Goal: Information Seeking & Learning: Learn about a topic

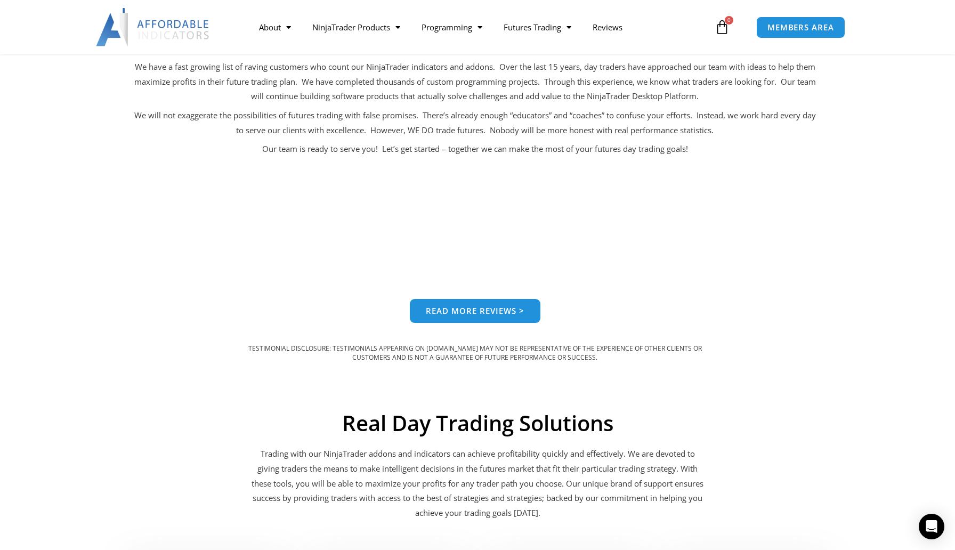
scroll to position [683, 0]
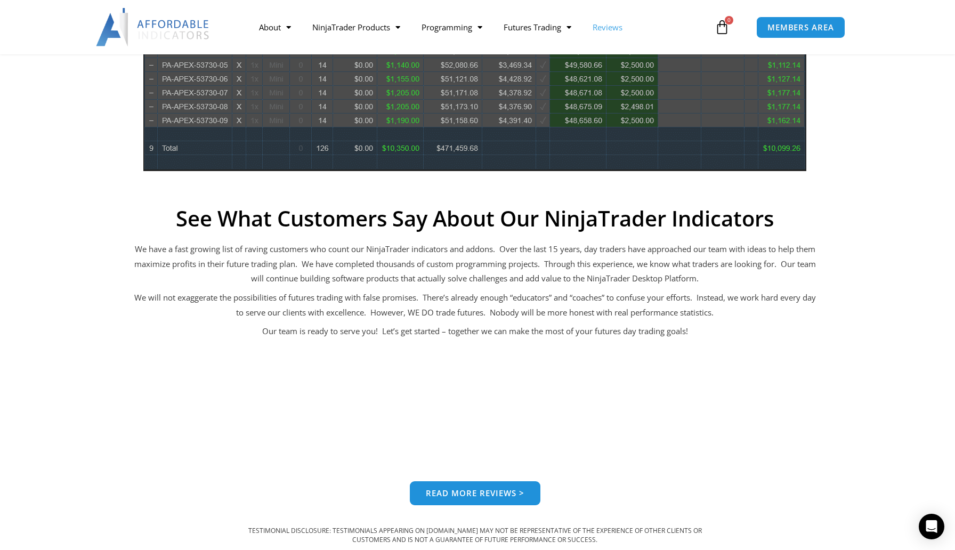
click at [608, 34] on link "Reviews" at bounding box center [607, 27] width 51 height 25
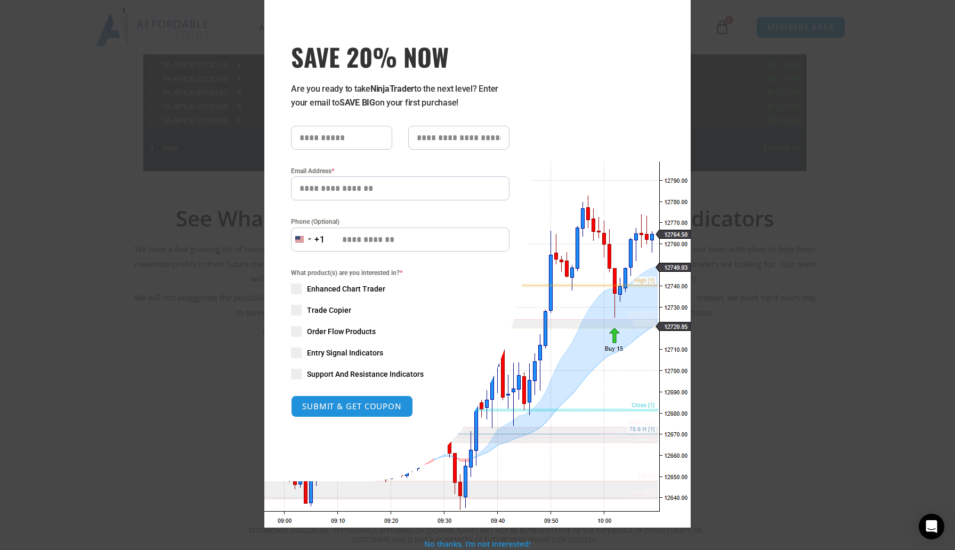
scroll to position [0, 0]
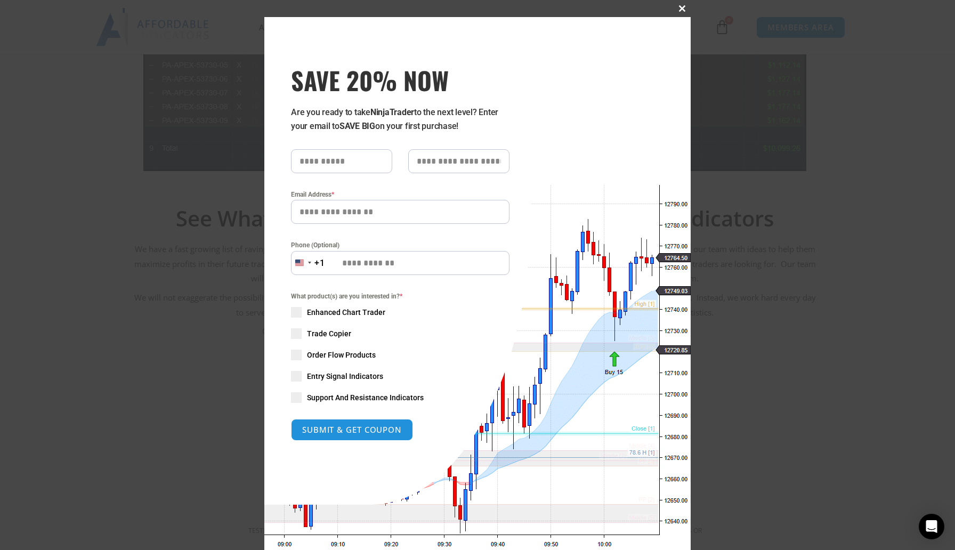
click at [686, 5] on button "Close this module" at bounding box center [682, 8] width 17 height 17
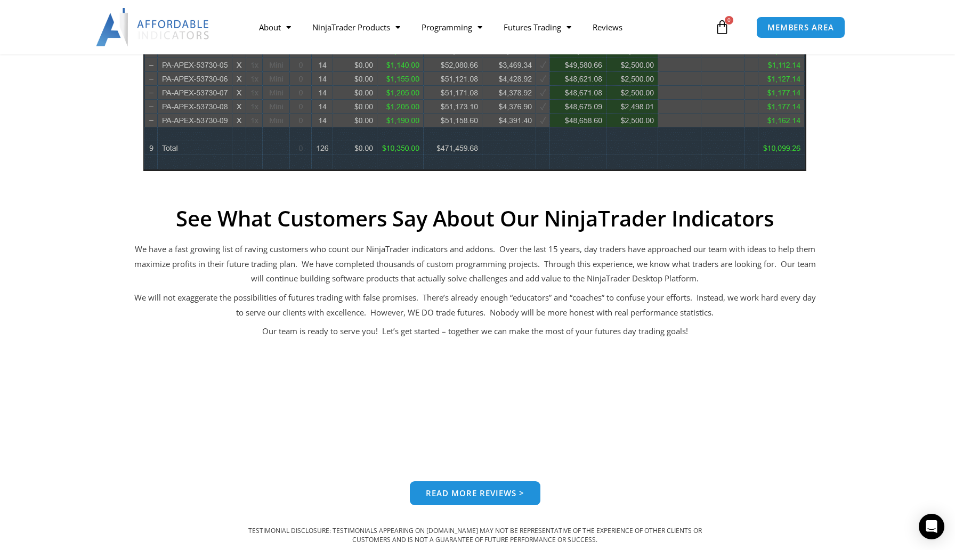
scroll to position [706, 0]
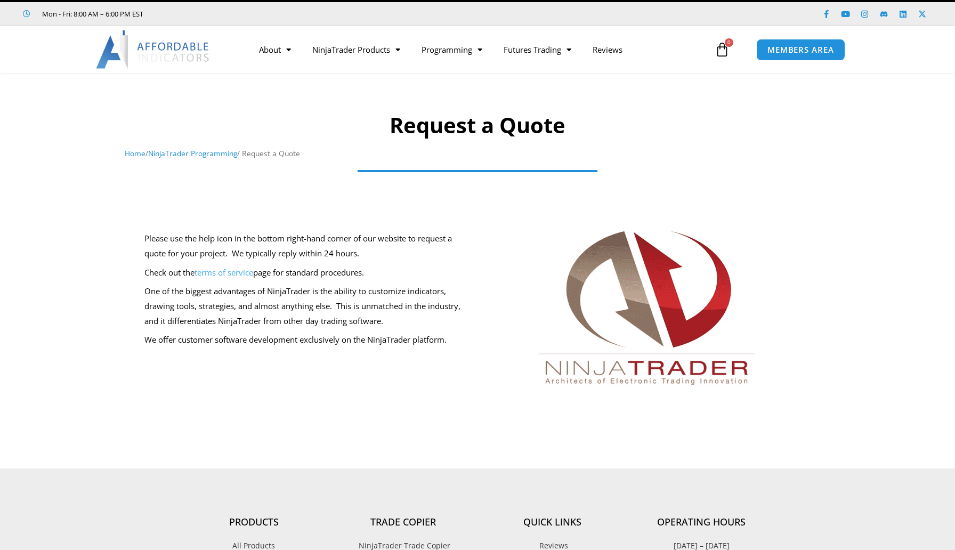
scroll to position [22, 0]
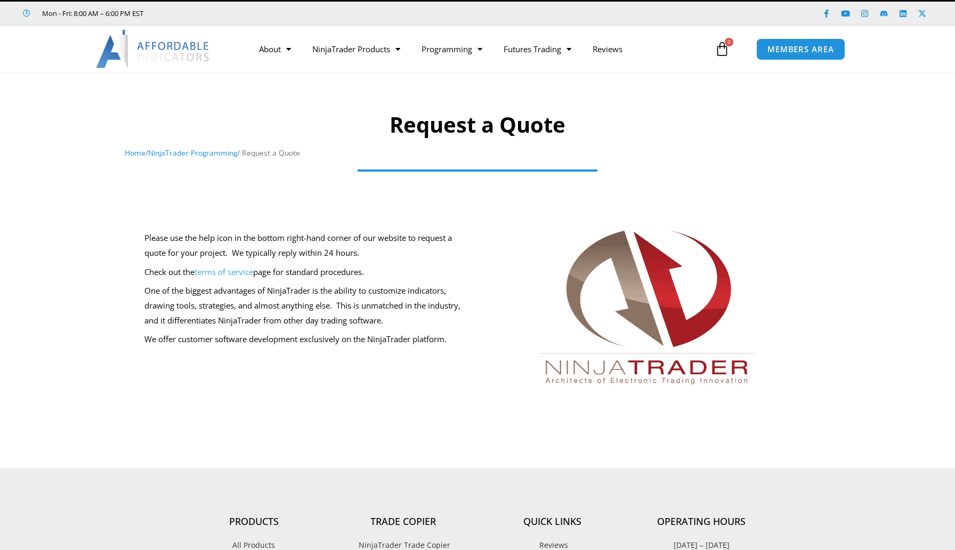
drag, startPoint x: 277, startPoint y: 244, endPoint x: 430, endPoint y: 242, distance: 152.4
click at [430, 242] on p "Please use the help icon in the bottom right-hand corner of our website to requ…" at bounding box center [308, 246] width 328 height 30
drag, startPoint x: 255, startPoint y: 253, endPoint x: 351, endPoint y: 253, distance: 95.9
click at [351, 253] on p "Please use the help icon in the bottom right-hand corner of our website to requ…" at bounding box center [308, 246] width 328 height 30
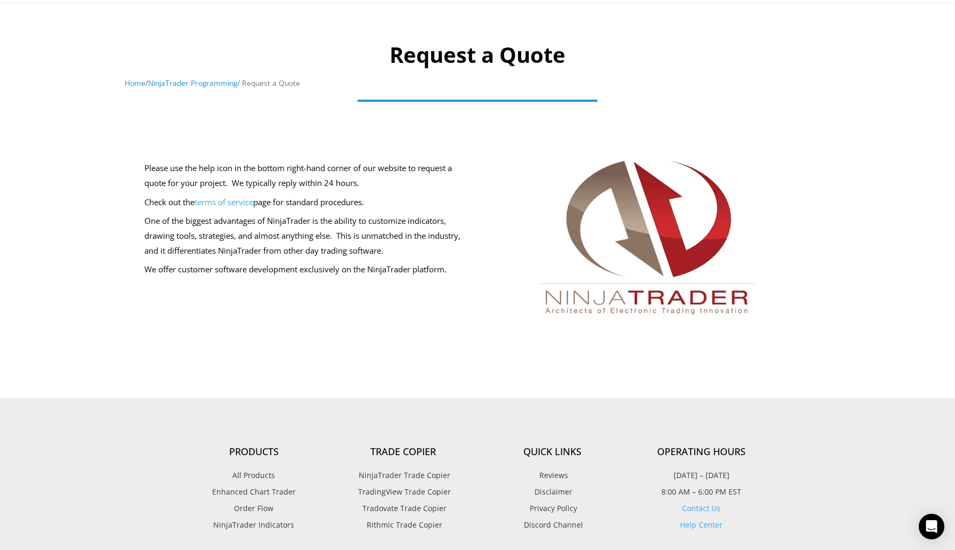
scroll to position [0, 0]
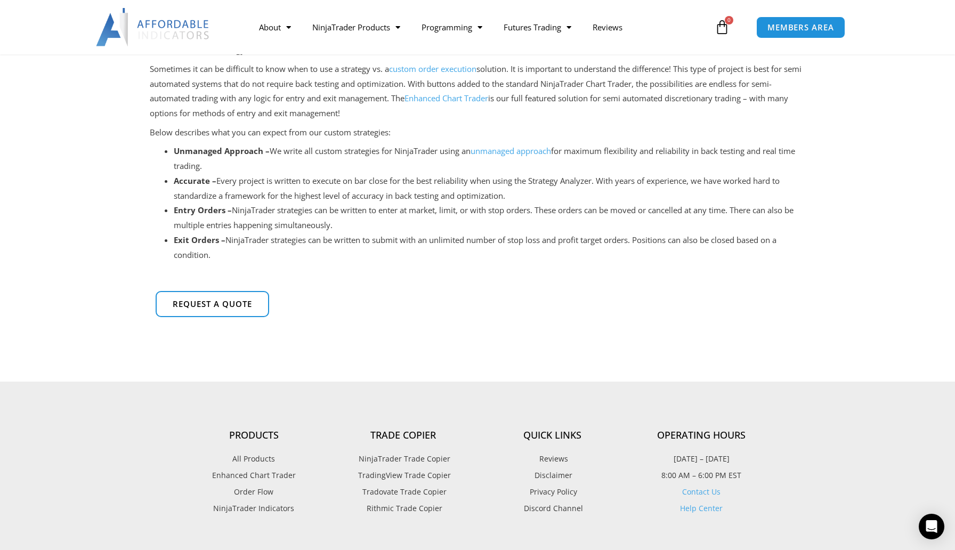
scroll to position [225, 0]
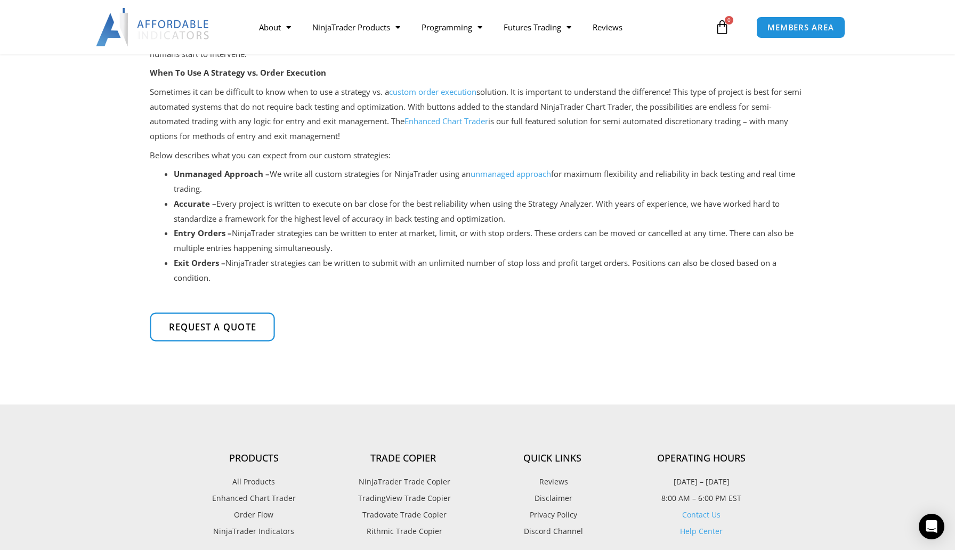
click at [215, 325] on span "Request a quote" at bounding box center [212, 327] width 87 height 9
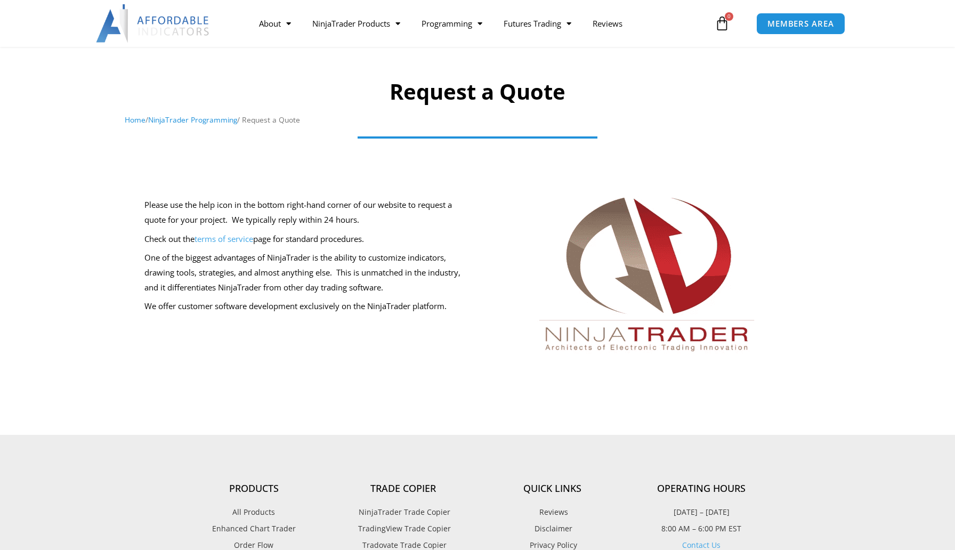
scroll to position [74, 0]
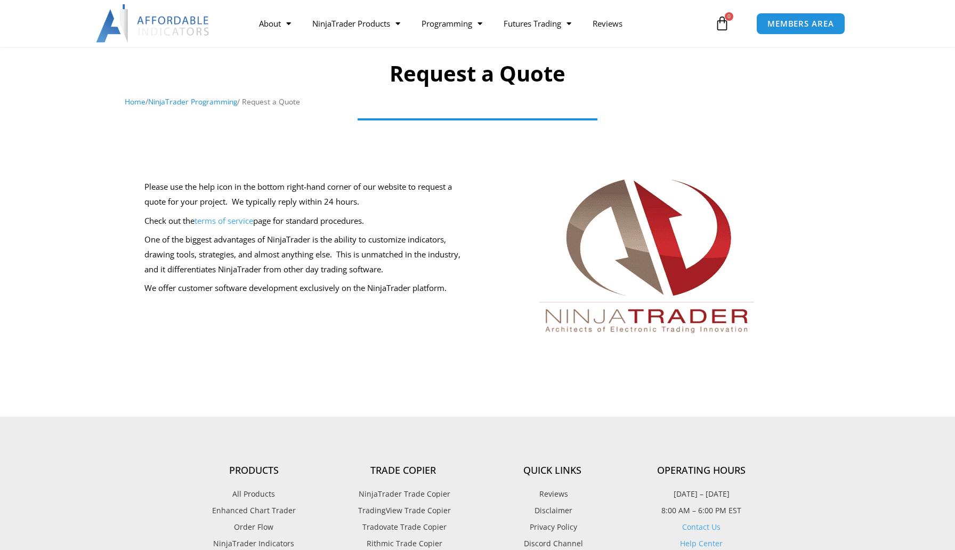
click at [594, 272] on img at bounding box center [647, 263] width 256 height 189
click at [938, 528] on div "Open Intercom Messenger" at bounding box center [932, 527] width 28 height 28
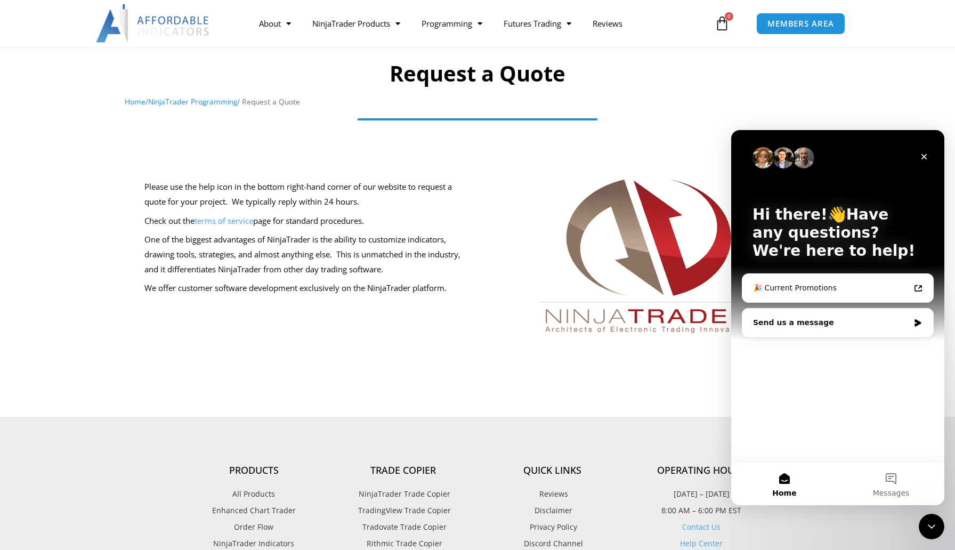
scroll to position [0, 0]
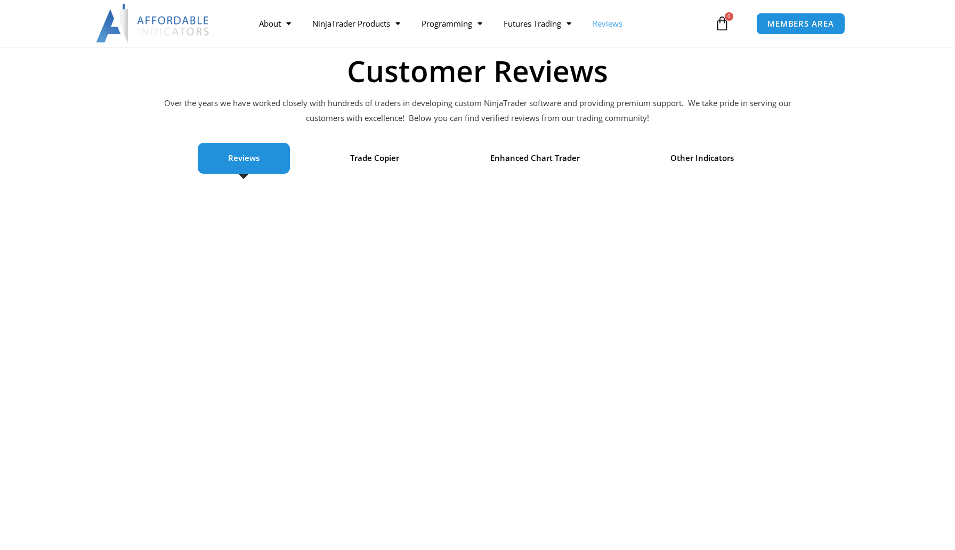
scroll to position [80, 0]
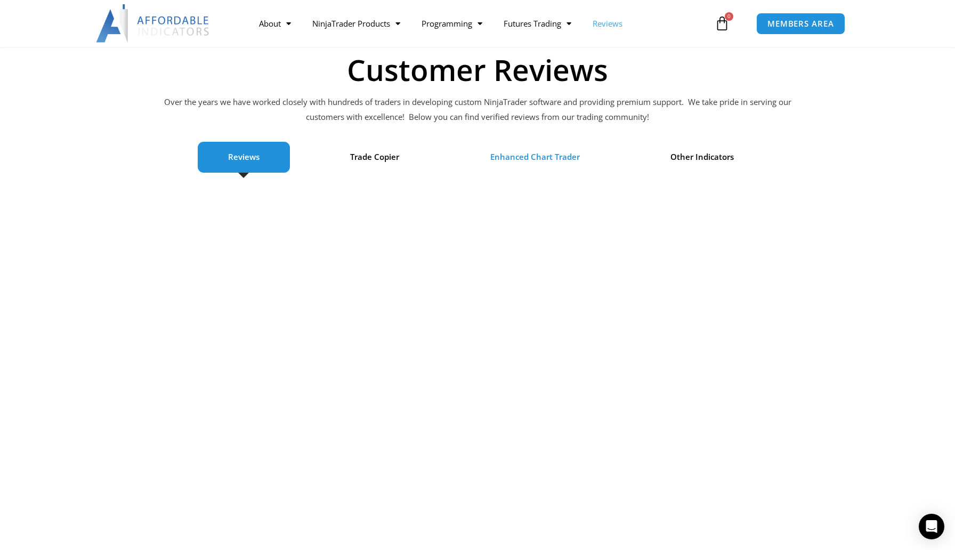
click at [523, 157] on span "Enhanced Chart Trader" at bounding box center [535, 157] width 90 height 15
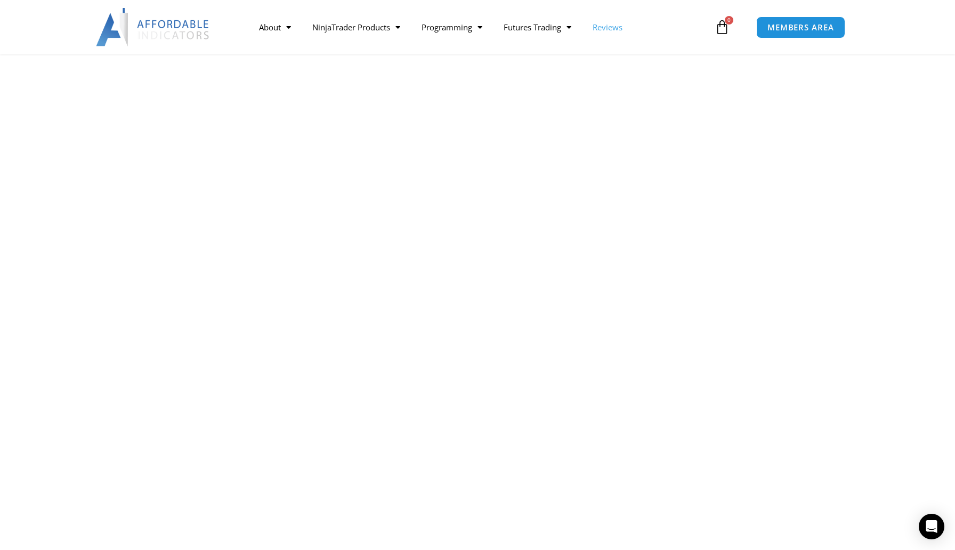
scroll to position [0, 0]
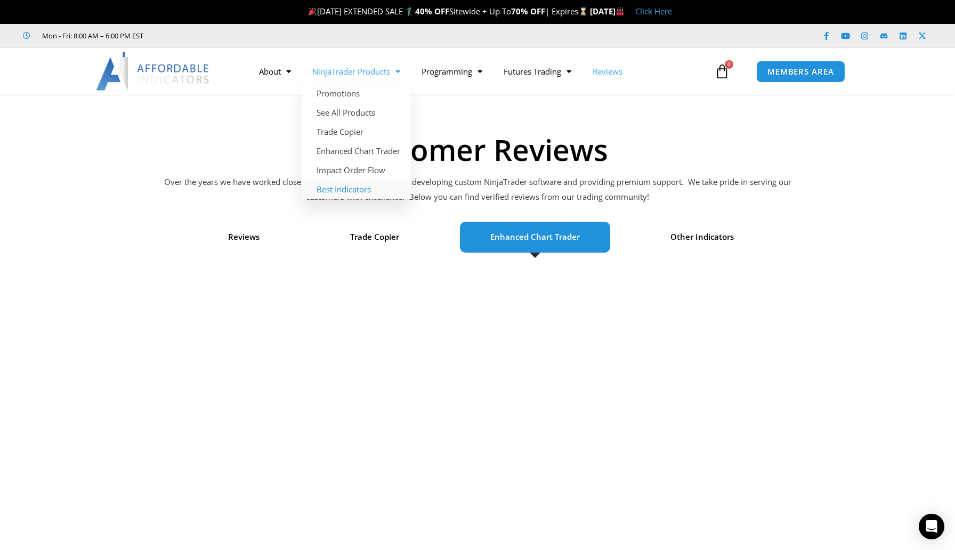
click at [333, 187] on link "Best Indicators" at bounding box center [356, 189] width 109 height 19
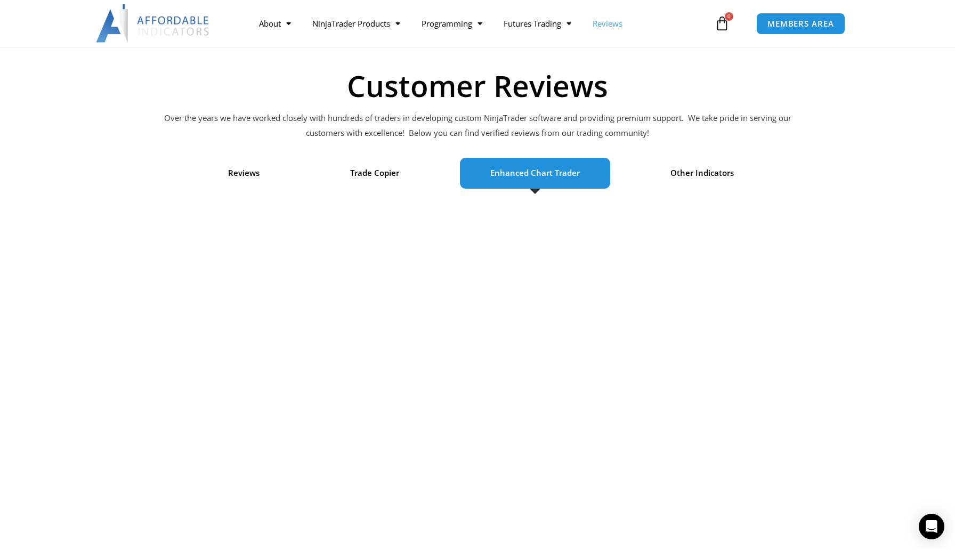
scroll to position [64, 0]
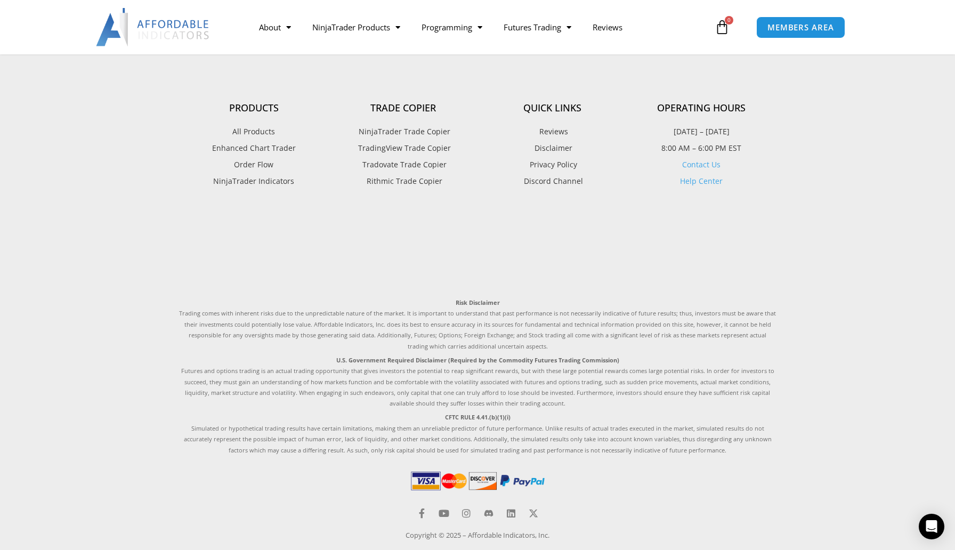
scroll to position [2684, 0]
